Goal: Task Accomplishment & Management: Manage account settings

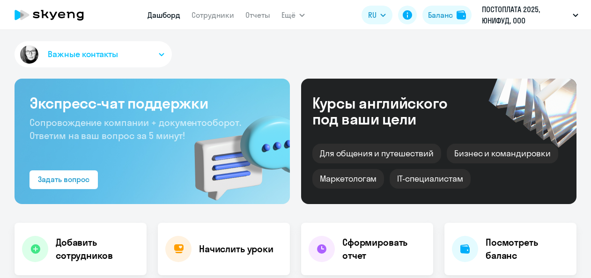
select select "30"
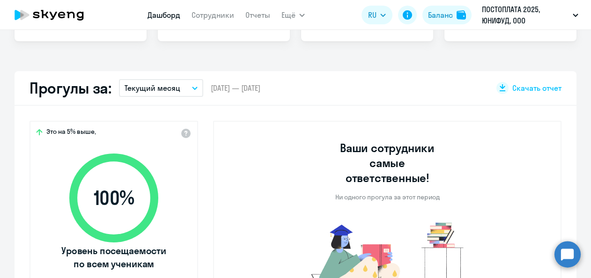
scroll to position [140, 0]
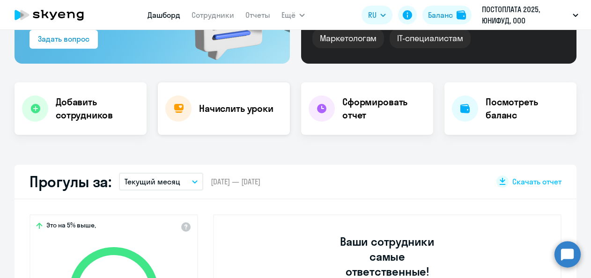
click at [246, 106] on h4 "Начислить уроки" at bounding box center [236, 108] width 74 height 13
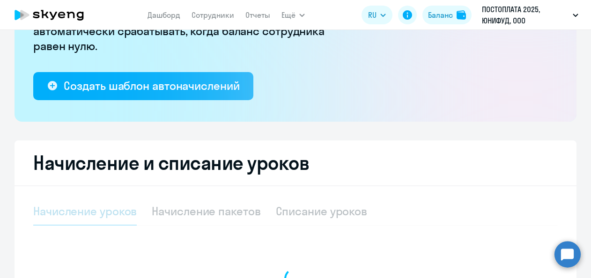
select select "10"
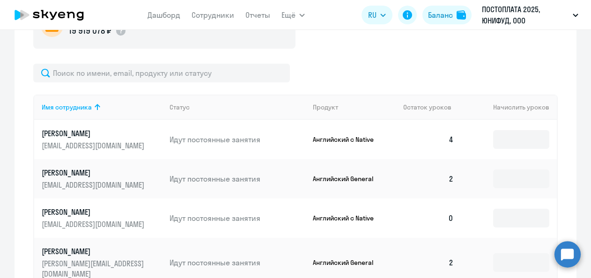
scroll to position [421, 0]
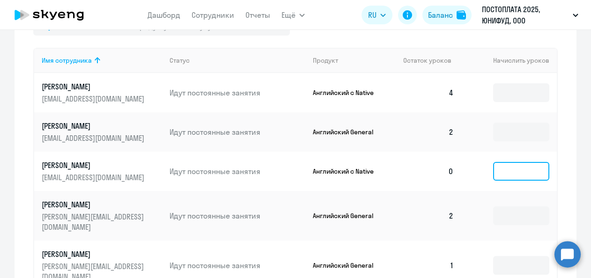
click at [513, 167] on input at bounding box center [521, 171] width 56 height 19
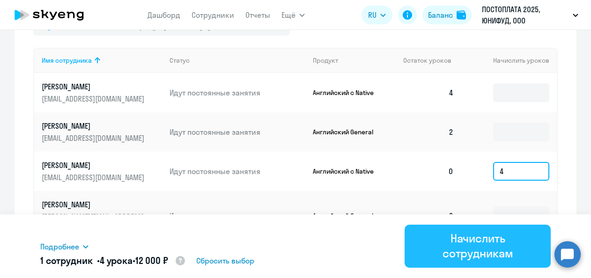
type input "4"
click at [467, 245] on div "Начислить сотрудникам" at bounding box center [477, 246] width 120 height 30
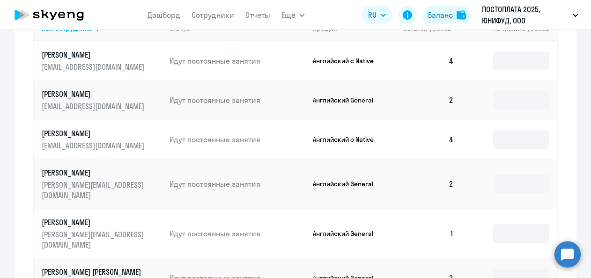
scroll to position [468, 0]
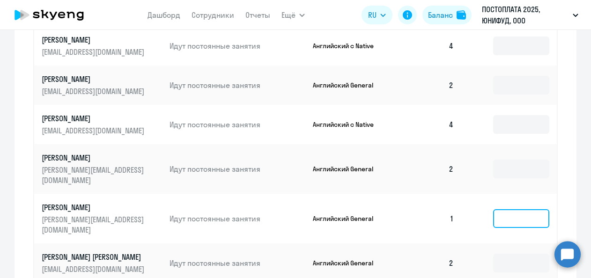
click at [507, 209] on input at bounding box center [521, 218] width 56 height 19
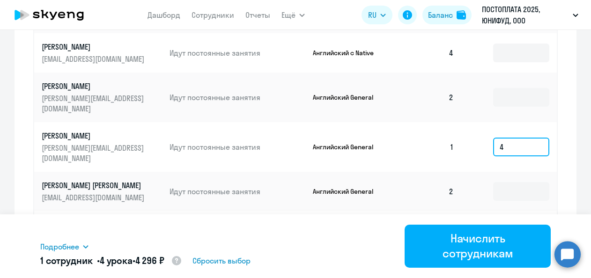
scroll to position [562, 0]
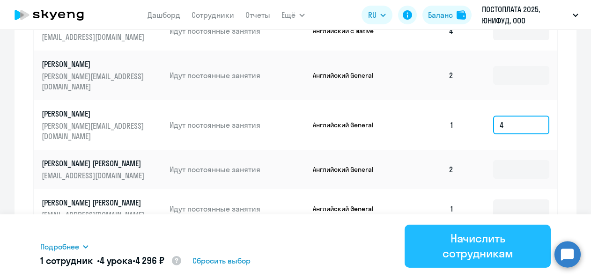
type input "4"
click at [457, 240] on div "Начислить сотрудникам" at bounding box center [477, 246] width 120 height 30
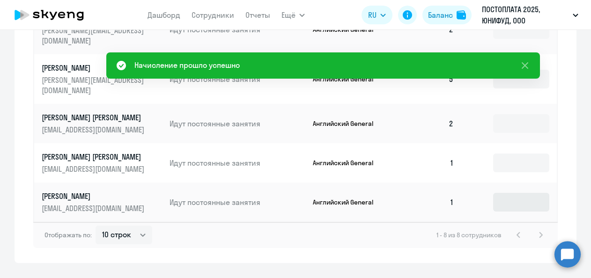
scroll to position [609, 0]
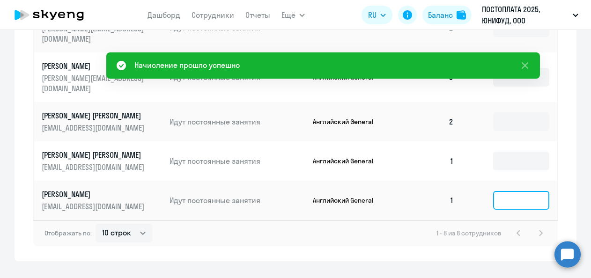
click at [501, 191] on input at bounding box center [521, 200] width 56 height 19
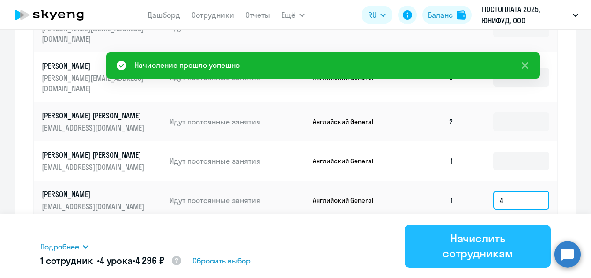
type input "4"
click at [484, 244] on div "Начислить сотрудникам" at bounding box center [477, 246] width 120 height 30
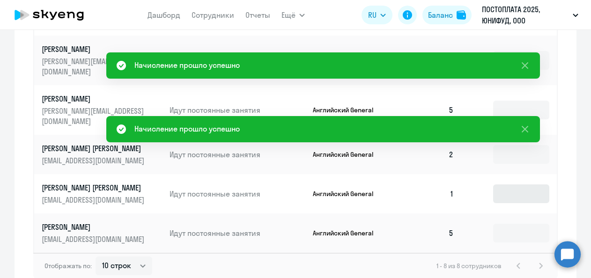
scroll to position [562, 0]
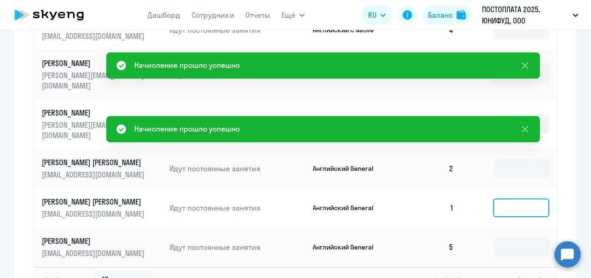
click at [507, 198] on input at bounding box center [521, 207] width 56 height 19
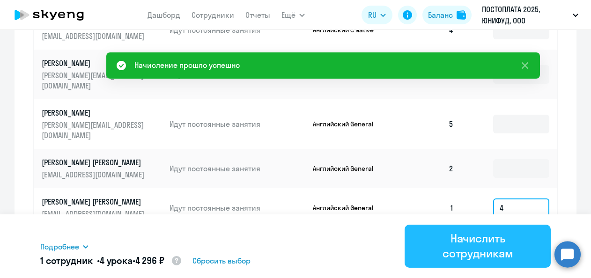
type input "4"
click at [486, 250] on div "Начислить сотрудникам" at bounding box center [477, 246] width 120 height 30
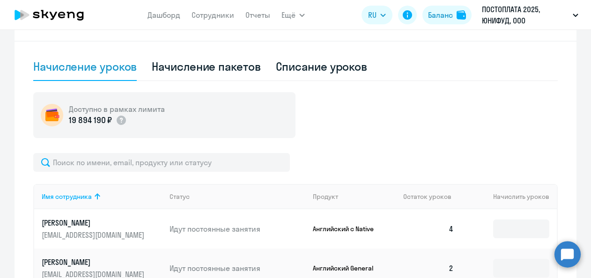
scroll to position [282, 0]
